Goal: Complete application form

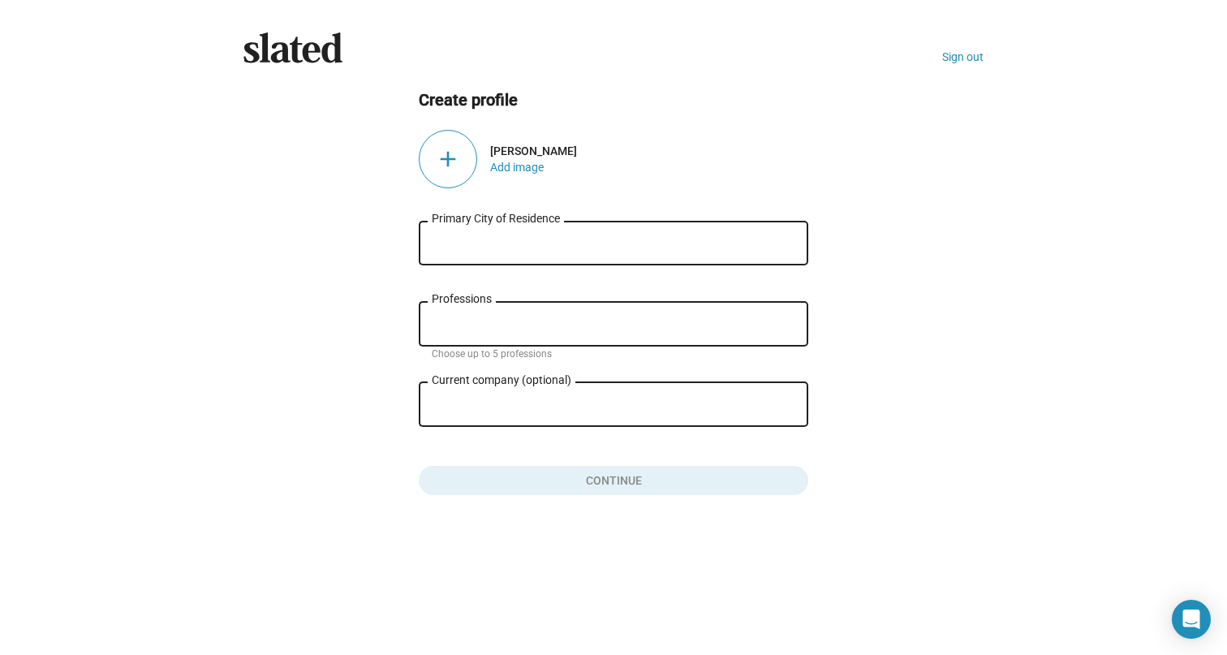
drag, startPoint x: 0, startPoint y: 0, endPoint x: 479, endPoint y: 239, distance: 535.1
click at [479, 239] on input "Primary City of Residence" at bounding box center [613, 243] width 363 height 15
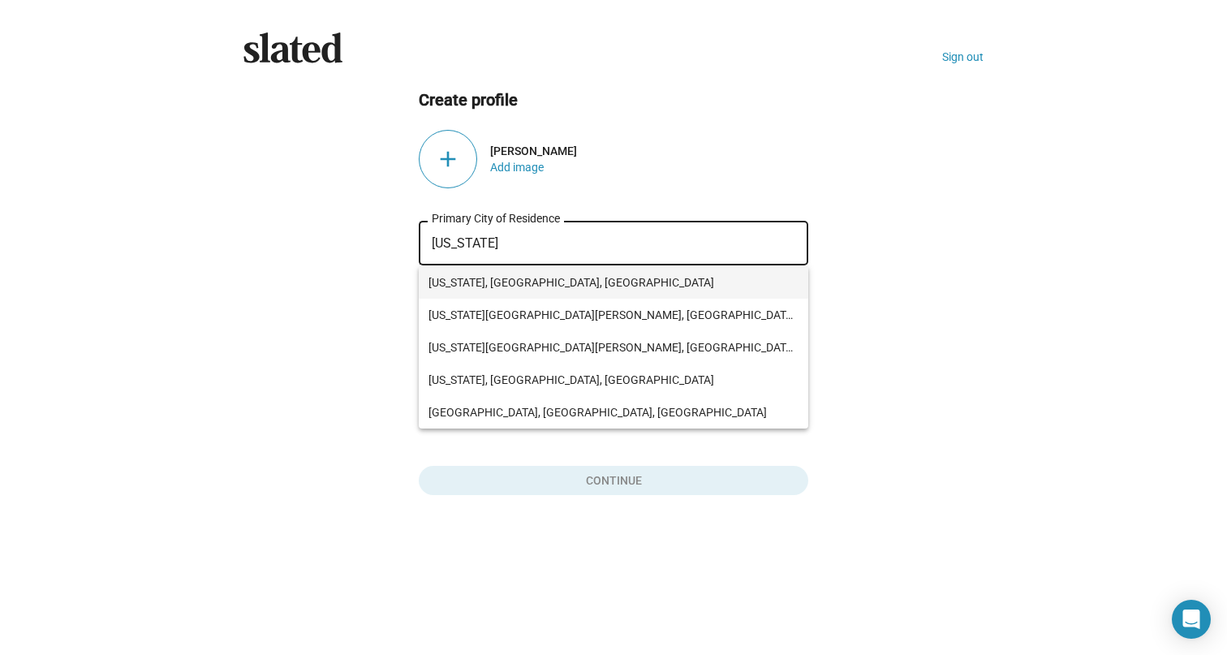
type input "[US_STATE], [GEOGRAPHIC_DATA], [GEOGRAPHIC_DATA]"
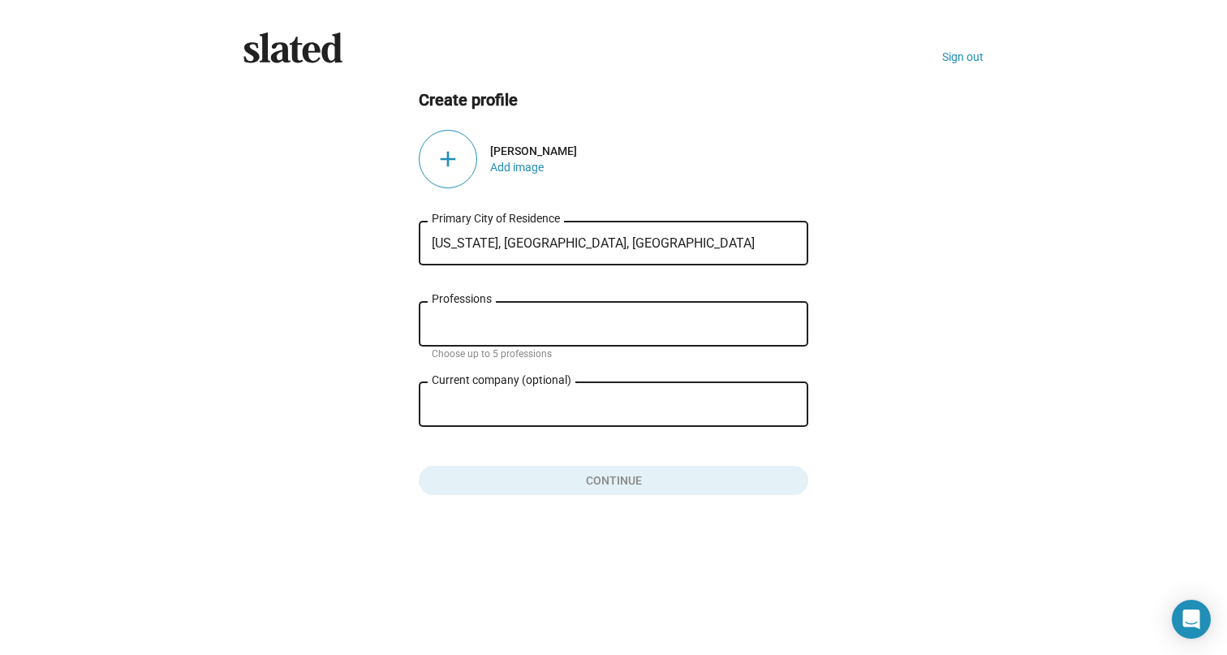
click at [493, 311] on div "Professions" at bounding box center [613, 323] width 363 height 48
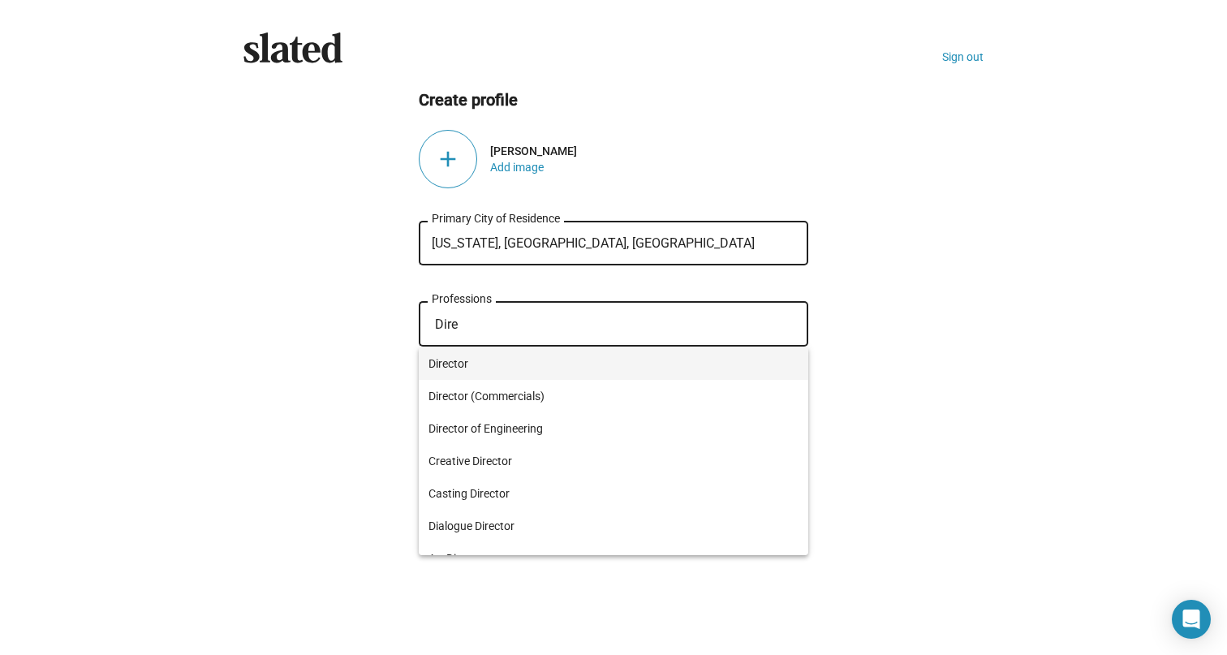
type input "Dire"
click at [522, 363] on span "Director" at bounding box center [613, 363] width 370 height 32
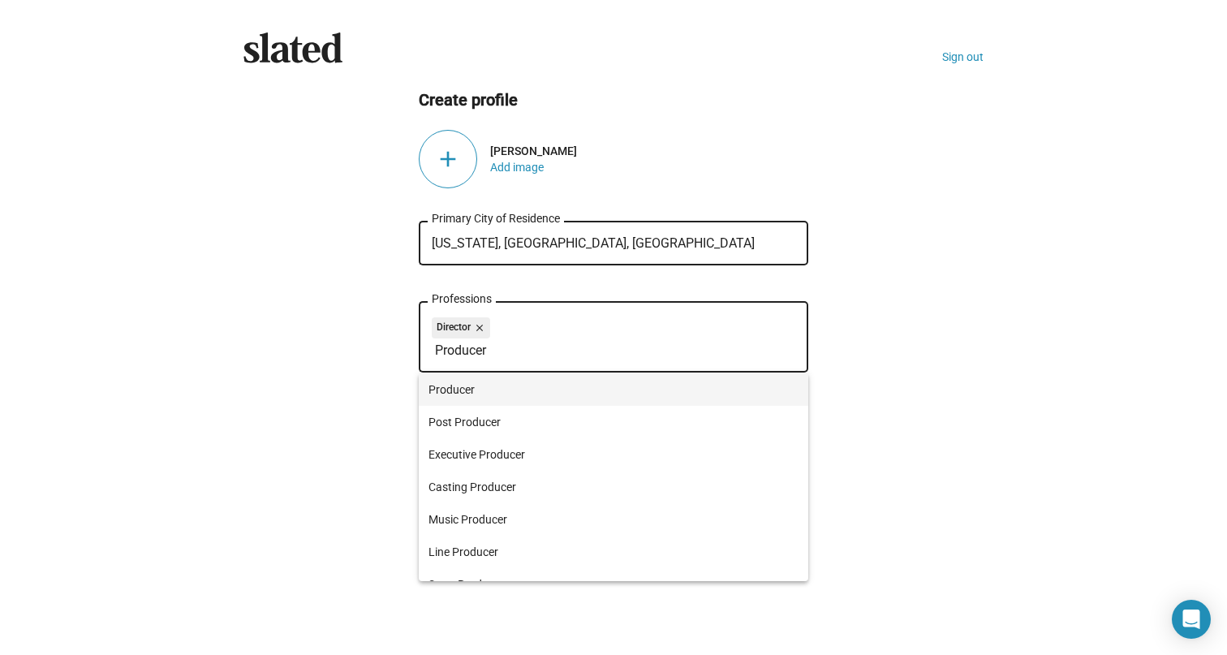
type input "Producer"
click at [527, 394] on span "Producer" at bounding box center [613, 389] width 370 height 32
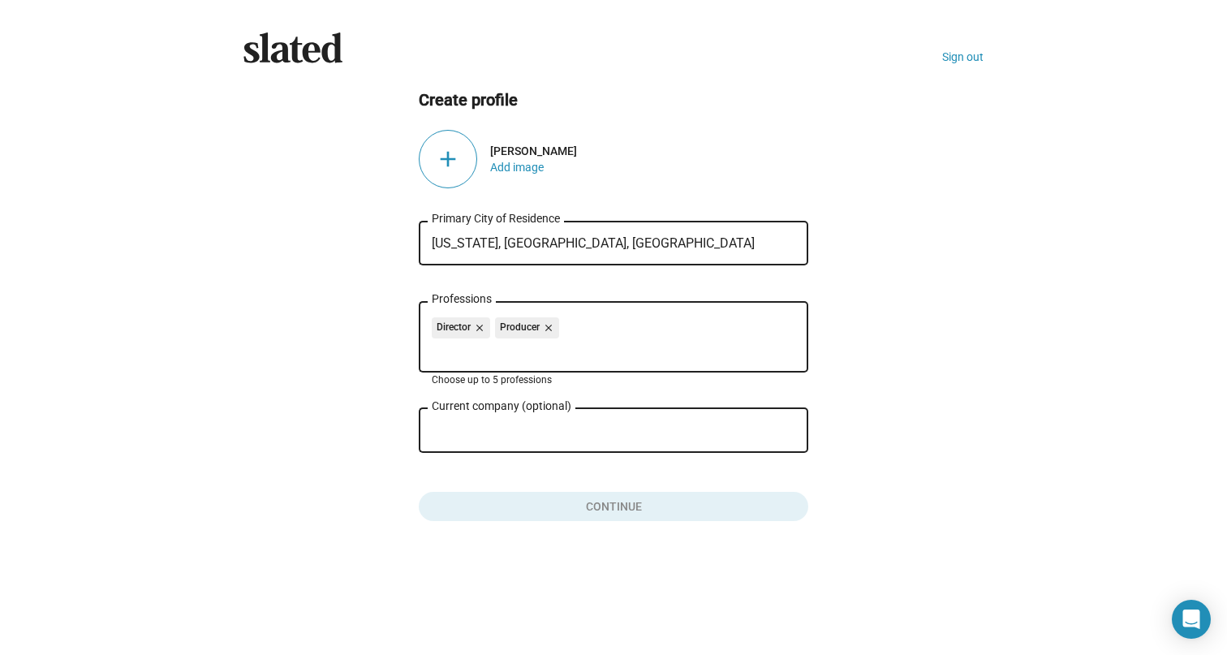
click at [539, 433] on input "Current company (optional)" at bounding box center [602, 430] width 341 height 15
click at [521, 166] on button "Add image" at bounding box center [517, 167] width 54 height 13
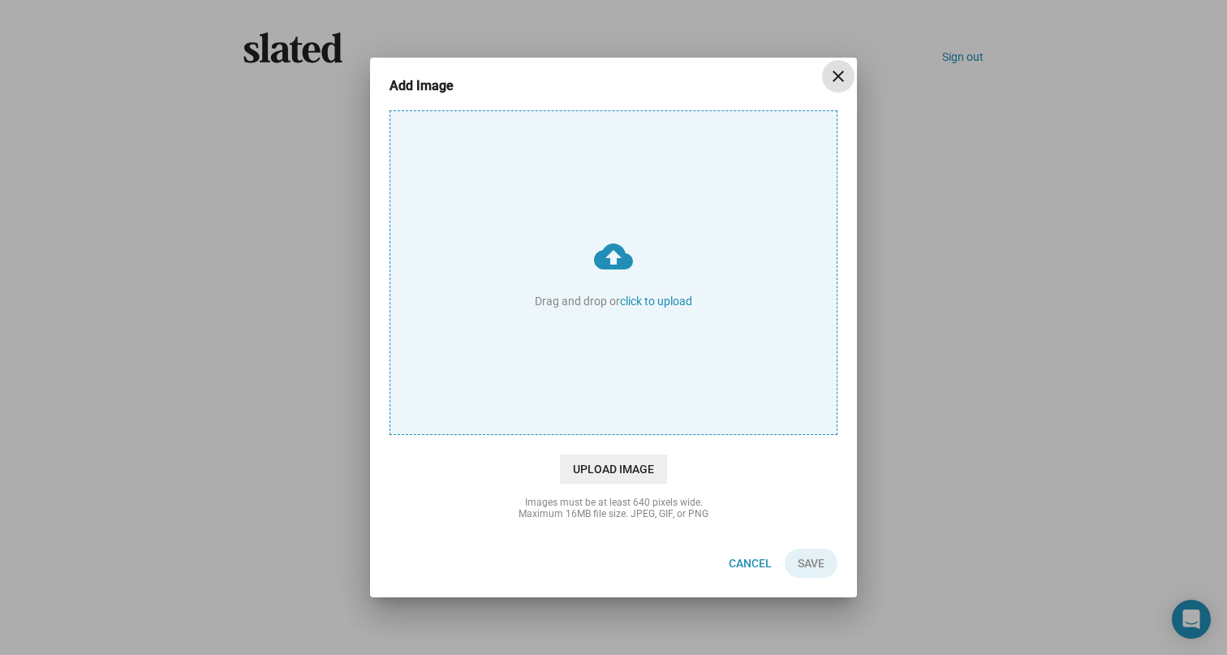
click at [618, 273] on input "cloud_upload Drag and drop or click to upload" at bounding box center [613, 272] width 446 height 323
type input "C:\fakepath\MAJA.jpg"
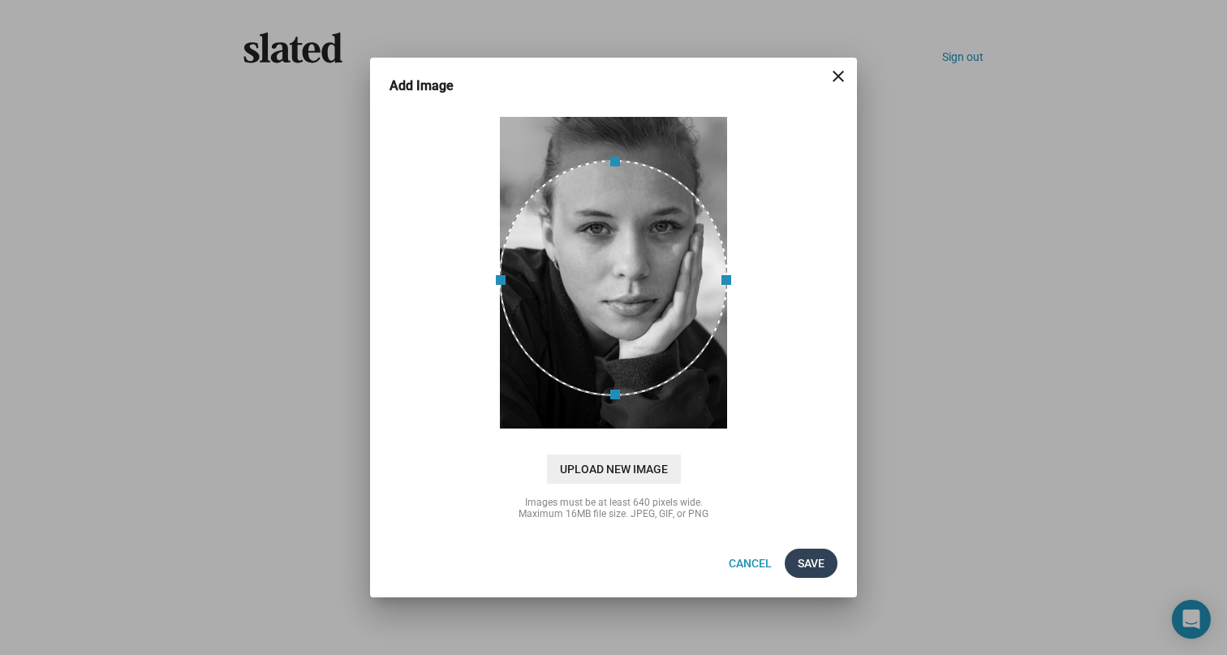
click at [812, 561] on span "Save" at bounding box center [810, 562] width 27 height 29
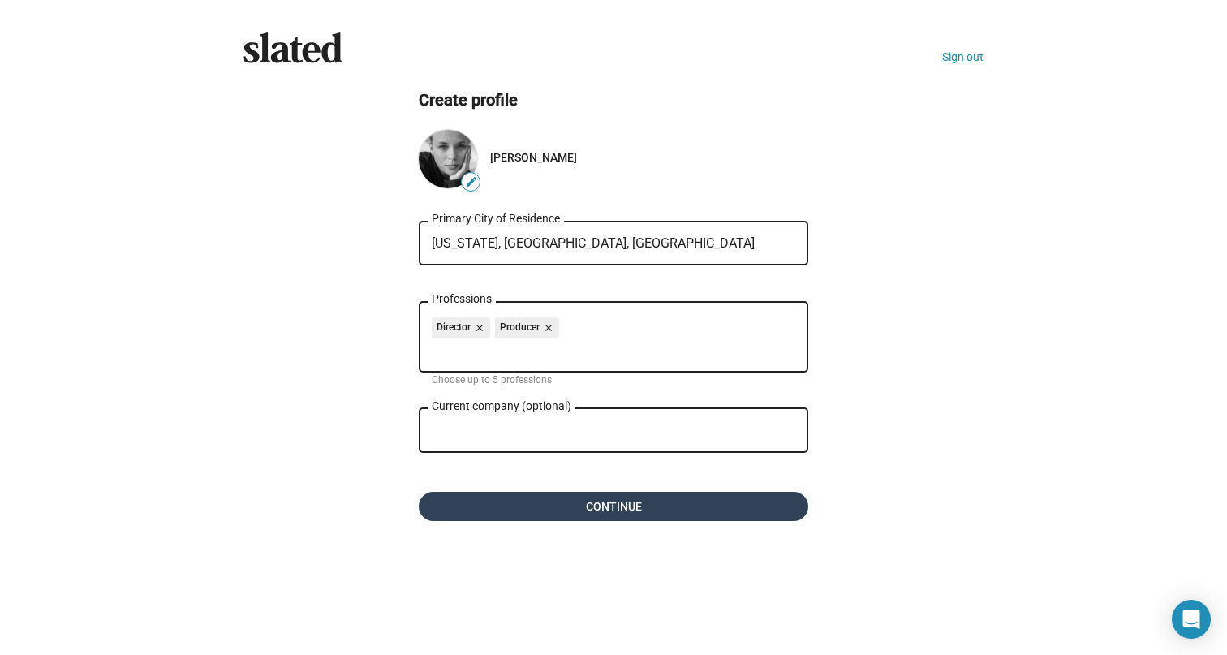
click at [642, 501] on span "Continue" at bounding box center [613, 506] width 363 height 29
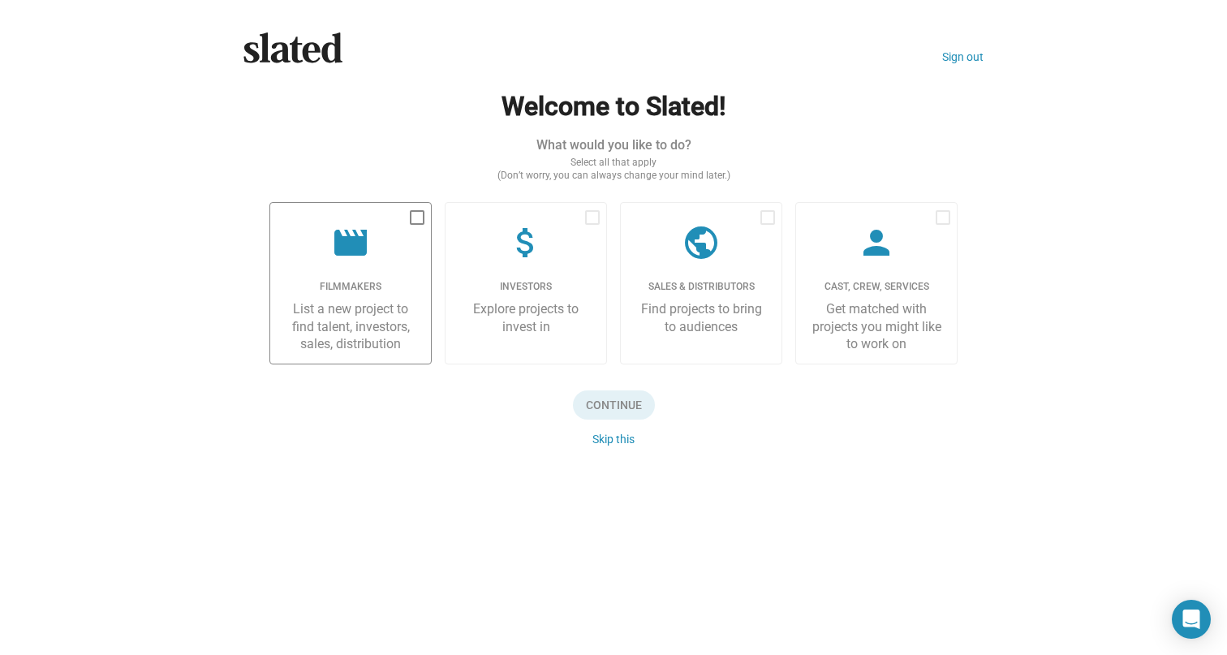
click at [427, 303] on label "movie Filmmakers List a new project to find talent, investors, sales, distribut…" at bounding box center [350, 283] width 162 height 162
click at [417, 226] on input "checkbox" at bounding box center [416, 225] width 1 height 1
checkbox input "true"
click at [599, 401] on span "Continue" at bounding box center [614, 404] width 82 height 29
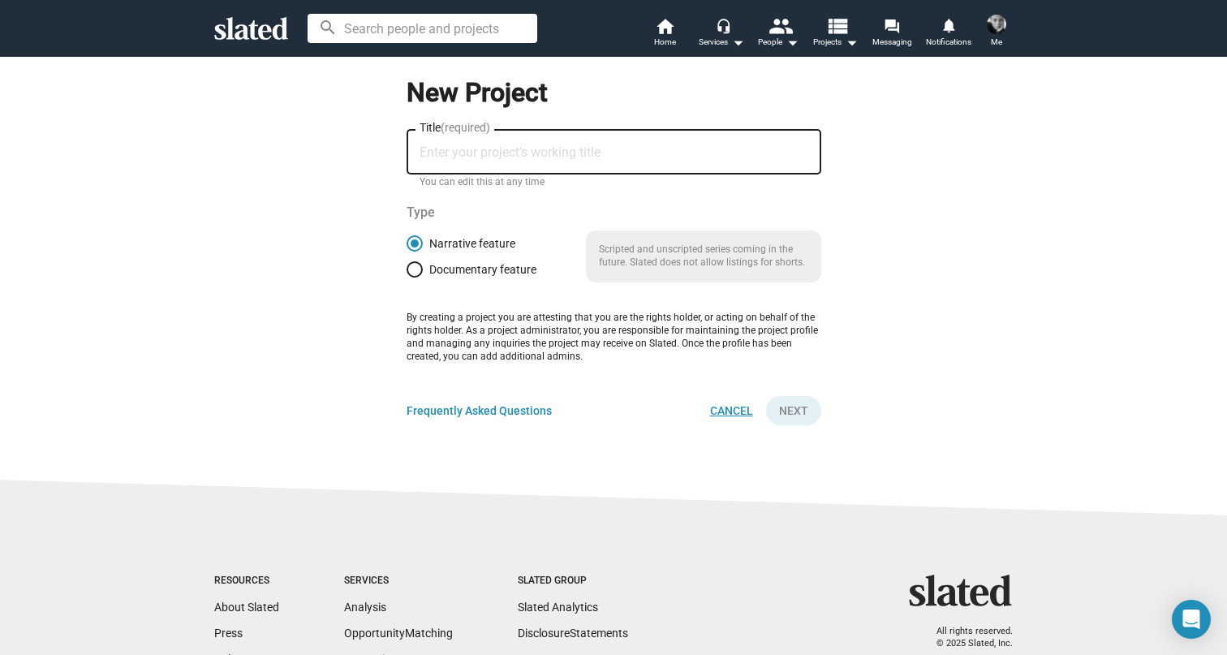
click at [733, 412] on span "Cancel" at bounding box center [731, 410] width 43 height 29
